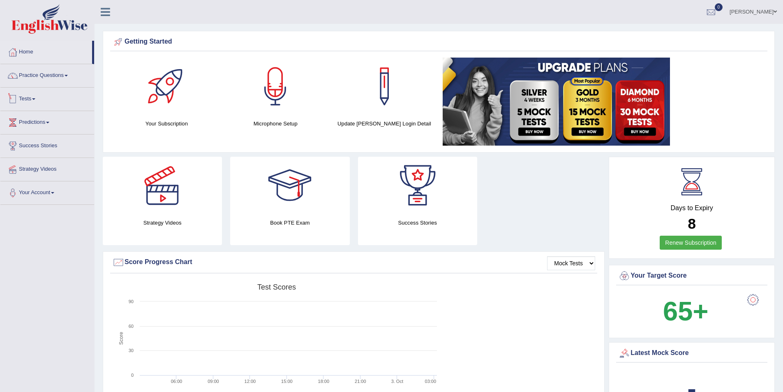
click at [34, 97] on link "Tests" at bounding box center [47, 98] width 94 height 21
click at [25, 147] on link "History" at bounding box center [53, 147] width 77 height 15
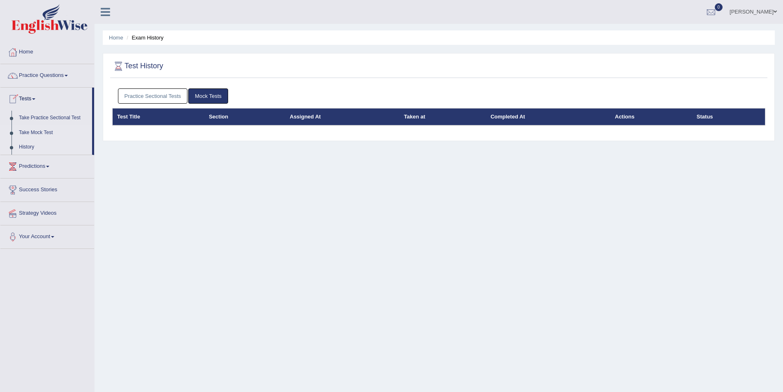
click at [30, 132] on link "Take Mock Test" at bounding box center [53, 132] width 77 height 15
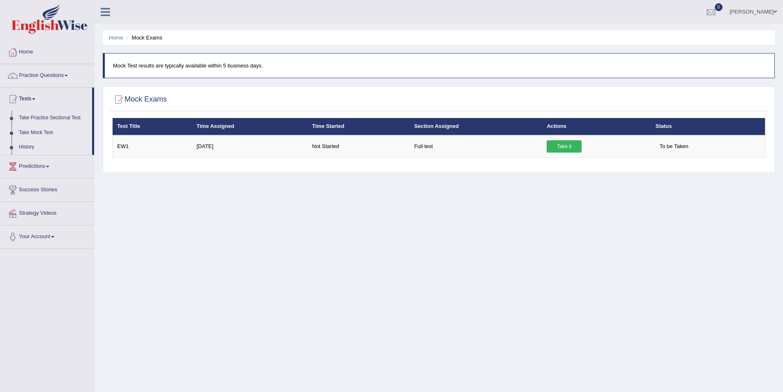
click at [22, 146] on link "History" at bounding box center [53, 147] width 77 height 15
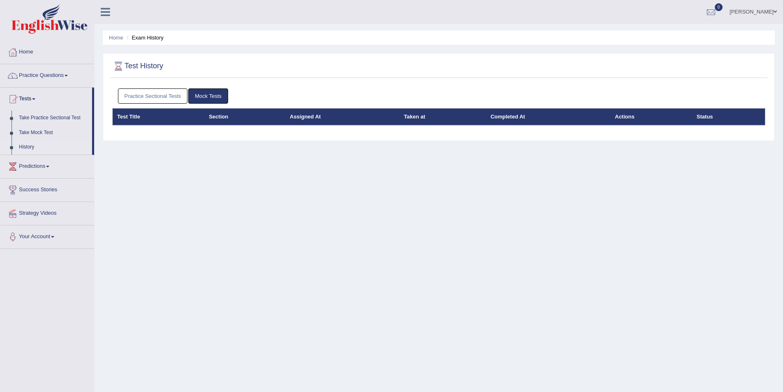
click at [176, 95] on link "Practice Sectional Tests" at bounding box center [153, 95] width 70 height 15
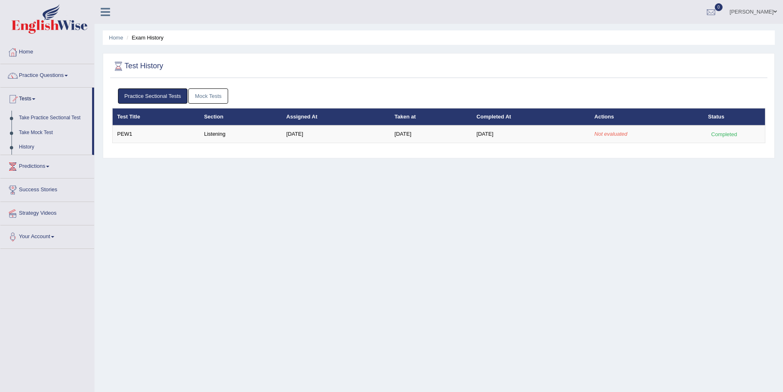
click at [176, 95] on link "Practice Sectional Tests" at bounding box center [153, 95] width 70 height 15
click at [39, 74] on link "Practice Questions" at bounding box center [47, 74] width 94 height 21
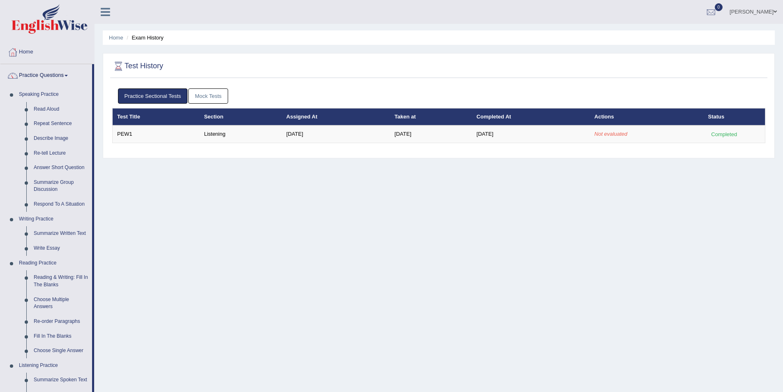
click at [39, 74] on link "Practice Questions" at bounding box center [46, 74] width 92 height 21
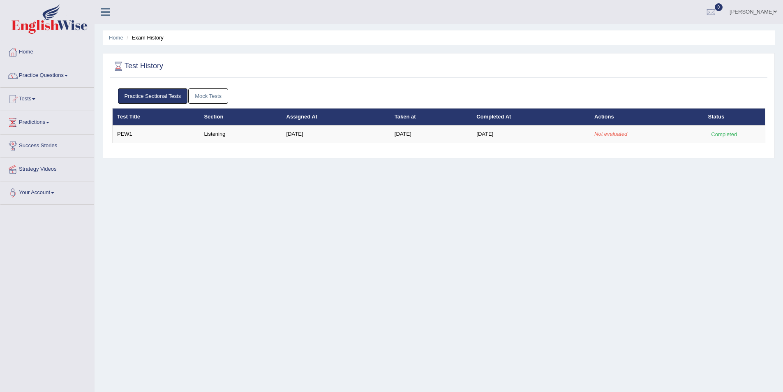
click at [39, 74] on link "Practice Questions" at bounding box center [47, 74] width 94 height 21
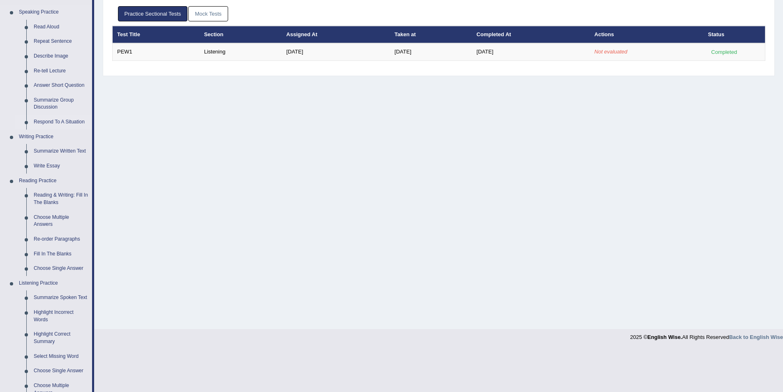
scroll to position [247, 0]
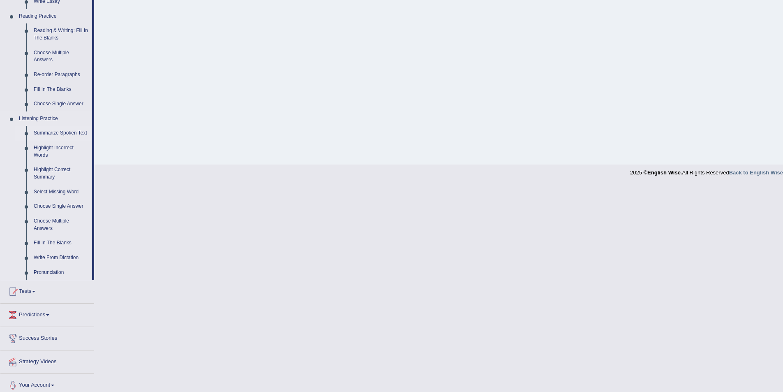
click at [51, 132] on link "Summarize Spoken Text" at bounding box center [61, 133] width 62 height 15
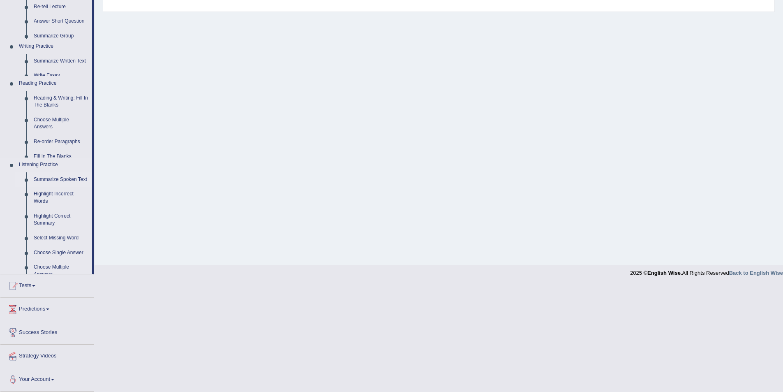
scroll to position [40, 0]
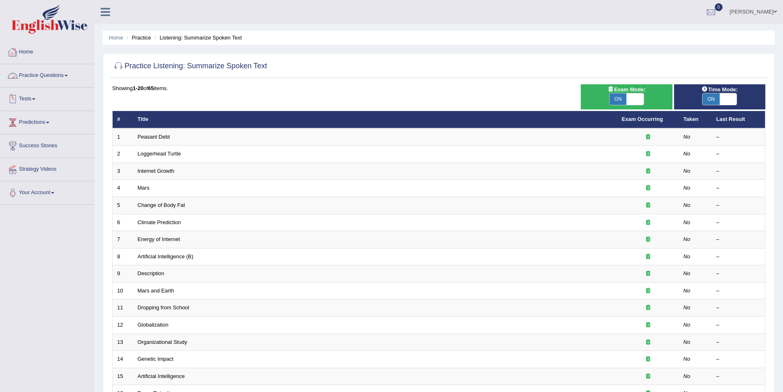
click at [35, 99] on span at bounding box center [33, 99] width 3 height 2
click at [28, 145] on link "History" at bounding box center [53, 147] width 77 height 15
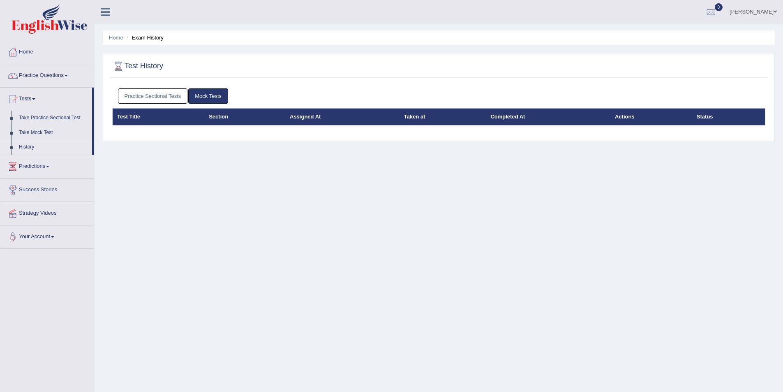
click at [172, 99] on link "Practice Sectional Tests" at bounding box center [153, 95] width 70 height 15
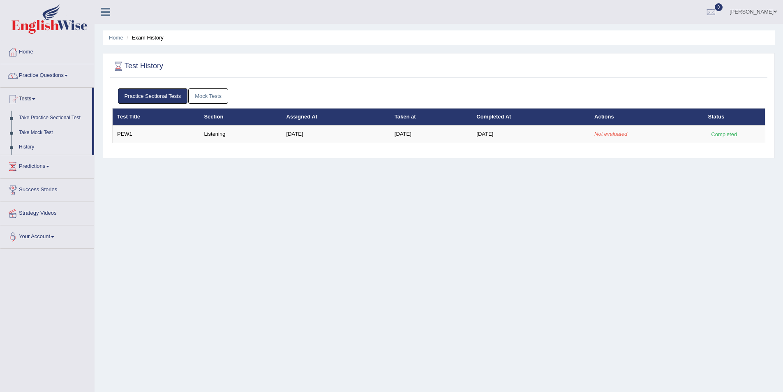
click at [172, 99] on link "Practice Sectional Tests" at bounding box center [153, 95] width 70 height 15
click at [251, 51] on div "Home Exam History Test History Practice Sectional Tests Mock Tests Test Title S…" at bounding box center [439, 205] width 688 height 411
click at [32, 215] on link "Strategy Videos" at bounding box center [47, 212] width 94 height 21
